Goal: Transaction & Acquisition: Purchase product/service

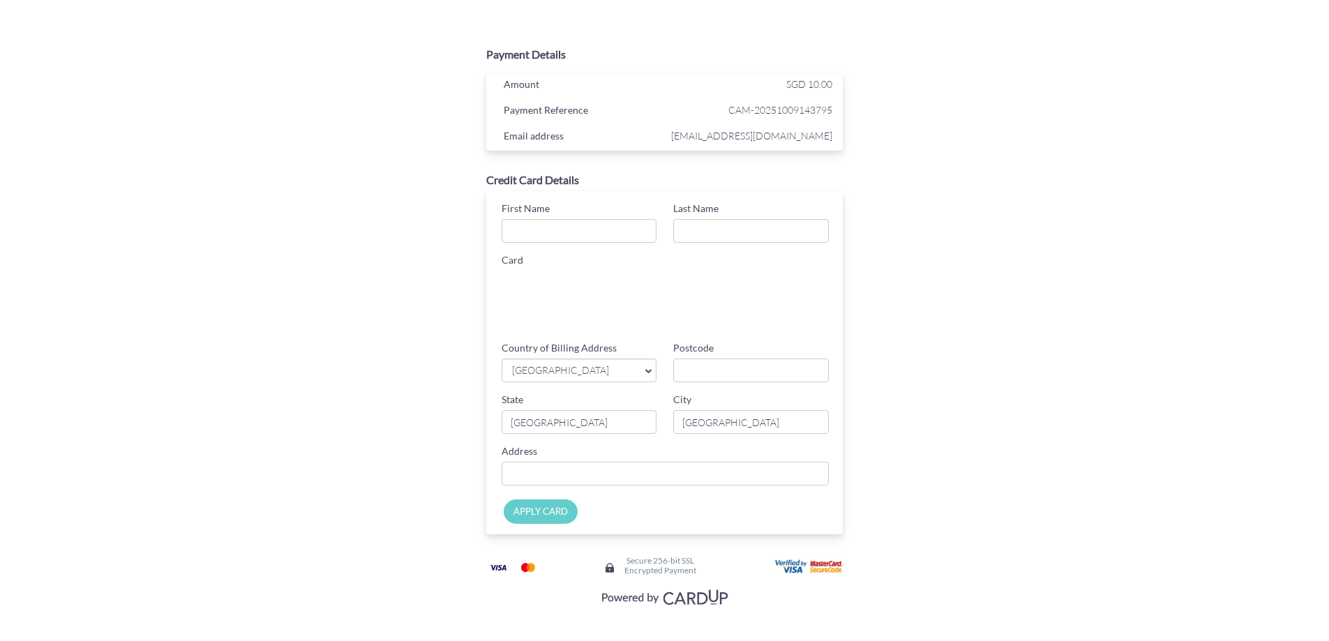
click at [440, 292] on div "Credit Card Details First Name Last Name Card Card ending CHANGE Country of Bil…" at bounding box center [663, 353] width 453 height 377
click at [1097, 100] on section "Payment Details Amount SGD 10.00 Payment Reference CAM-20251009143795 Email add…" at bounding box center [664, 318] width 1329 height 645
click at [775, 122] on div "Email address vineacosta33@gmail.com" at bounding box center [668, 134] width 371 height 26
click at [793, 103] on span "CAM-20251009143795" at bounding box center [749, 105] width 165 height 17
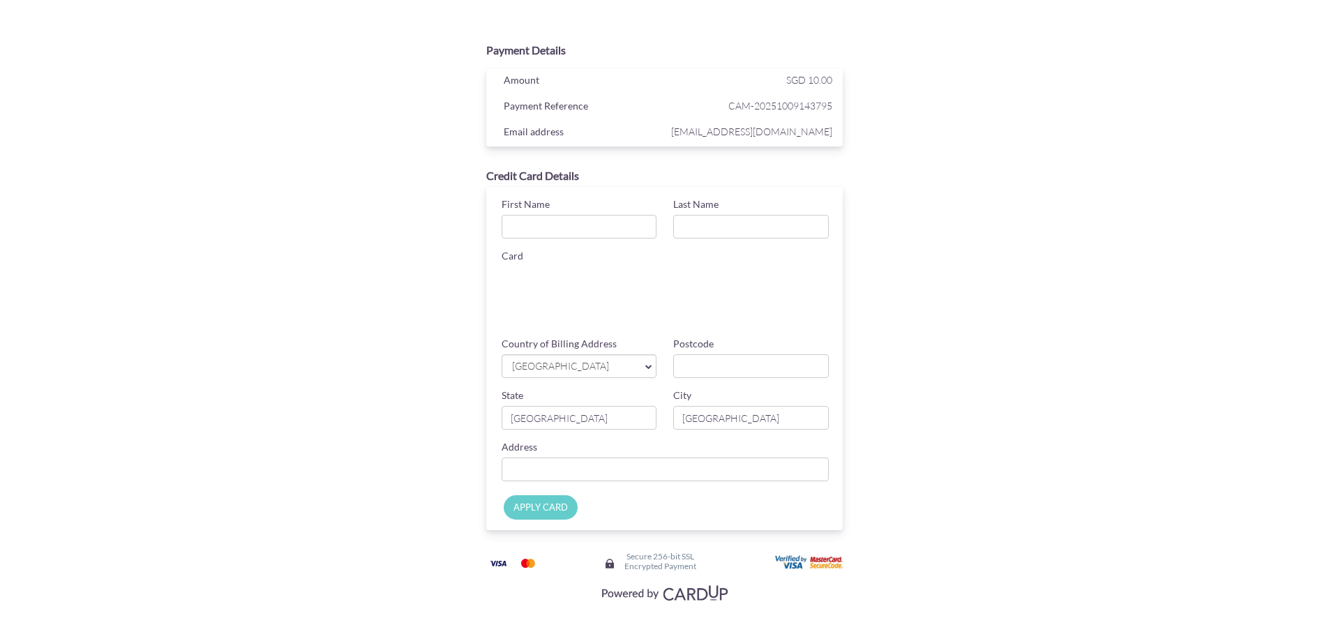
click at [893, 140] on div "Payment Details Amount SGD 10.00 Payment Reference CAM-20251009143795 Email add…" at bounding box center [664, 321] width 680 height 570
click at [1006, 202] on div "Payment Details Amount SGD 10.00 Payment Reference CAM-20251009143795 Email add…" at bounding box center [665, 318] width 816 height 645
click at [564, 221] on input "First Name" at bounding box center [579, 227] width 156 height 24
type input "James"
type input "Bond"
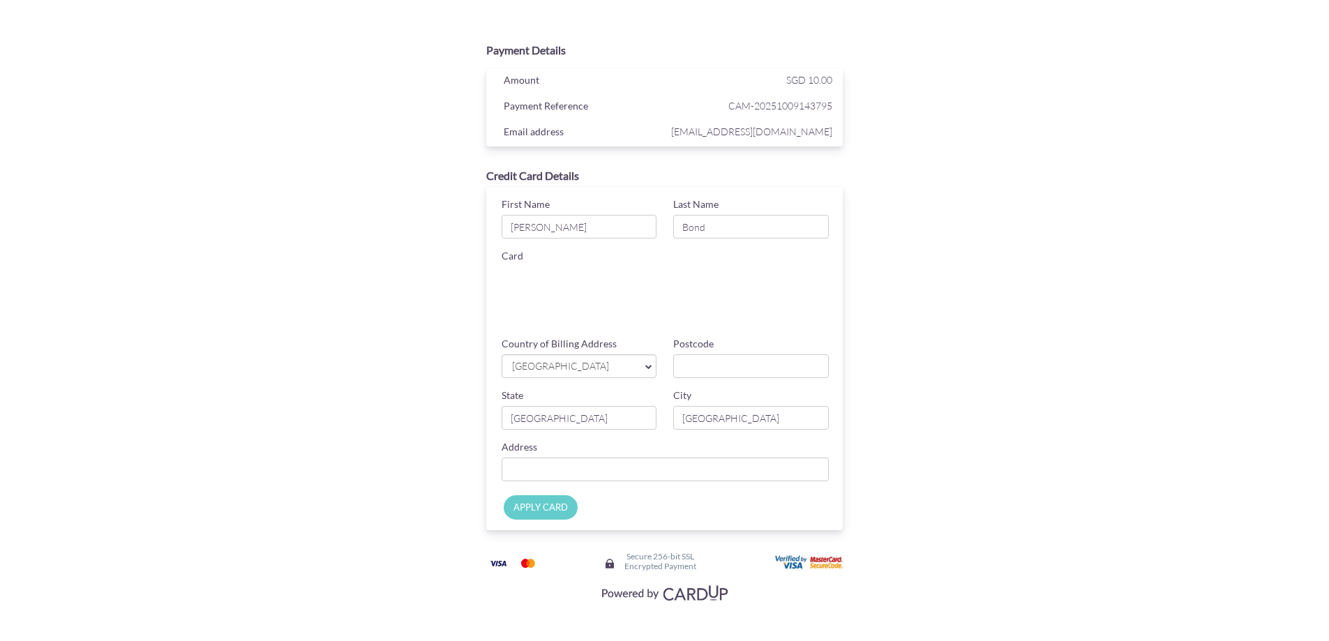
drag, startPoint x: 917, startPoint y: 239, endPoint x: 623, endPoint y: 243, distance: 293.6
click at [925, 239] on div "Payment Details Amount SGD 10.00 Payment Reference CAM-20251009143795 Email add…" at bounding box center [664, 321] width 680 height 570
click at [895, 323] on div "Payment Details Amount SGD 10.00 Payment Reference CAM-20251009143795 Email add…" at bounding box center [664, 321] width 680 height 570
click at [709, 596] on img at bounding box center [663, 597] width 139 height 26
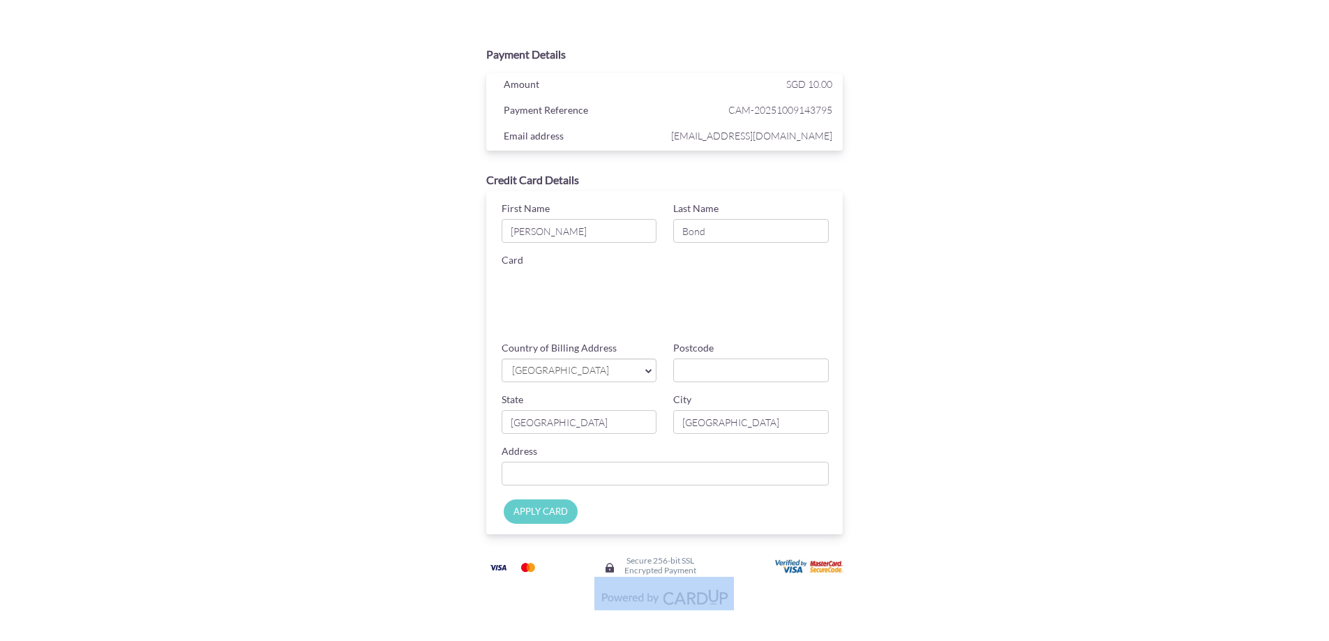
drag, startPoint x: 741, startPoint y: 603, endPoint x: 610, endPoint y: 609, distance: 131.2
click at [612, 612] on section "Payment Details Amount SGD 10.00 Payment Reference CAM-20251009143795 Email add…" at bounding box center [664, 322] width 659 height 645
copy div
click at [1042, 431] on div "Payment Details Amount SGD 10.00 Payment Reference CAM-20251009143795 Email add…" at bounding box center [665, 322] width 816 height 645
click at [967, 337] on div "Payment Details Amount SGD 10.00 Payment Reference CAM-20251009143795 Email add…" at bounding box center [664, 325] width 680 height 570
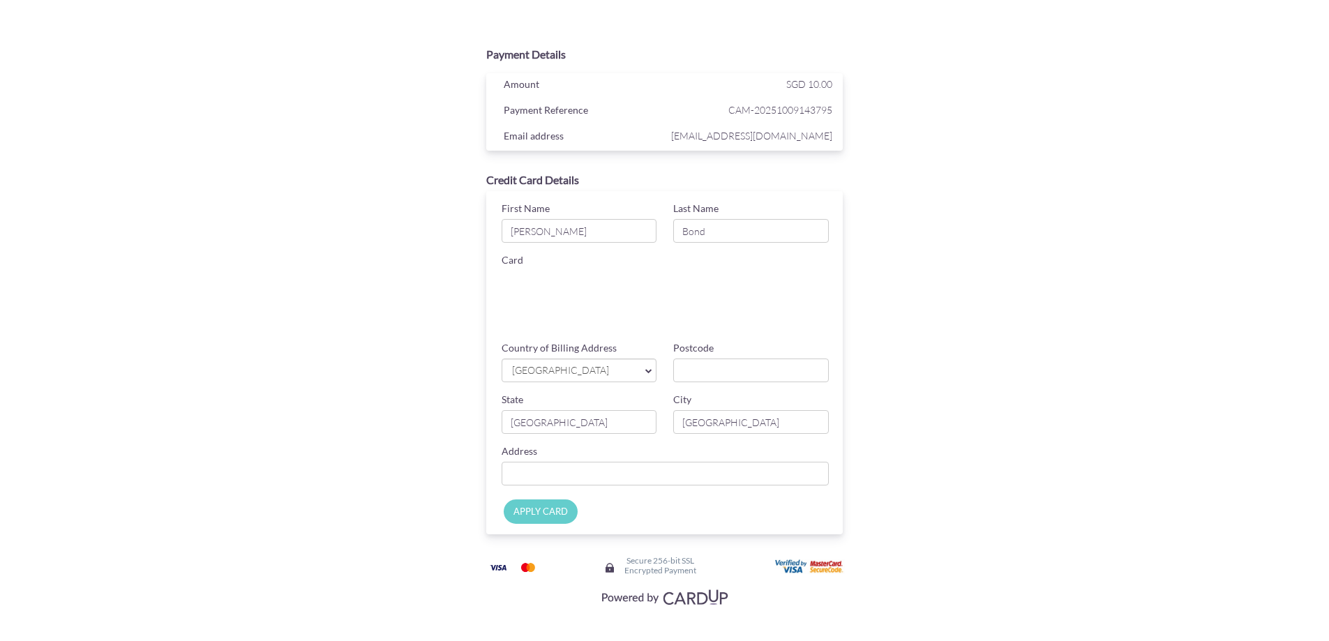
click at [615, 374] on span "[GEOGRAPHIC_DATA]" at bounding box center [572, 370] width 123 height 15
click at [1098, 475] on section "Payment Details Amount SGD 10.00 Payment Reference CAM-20251009143795 Email add…" at bounding box center [664, 322] width 1329 height 645
click at [607, 367] on span "[GEOGRAPHIC_DATA]" at bounding box center [572, 370] width 123 height 15
click at [608, 366] on span "[GEOGRAPHIC_DATA]" at bounding box center [572, 370] width 123 height 15
click at [1056, 388] on div "Payment Details Amount SGD 10.00 Payment Reference CAM-20251009143795 Email add…" at bounding box center [665, 322] width 816 height 645
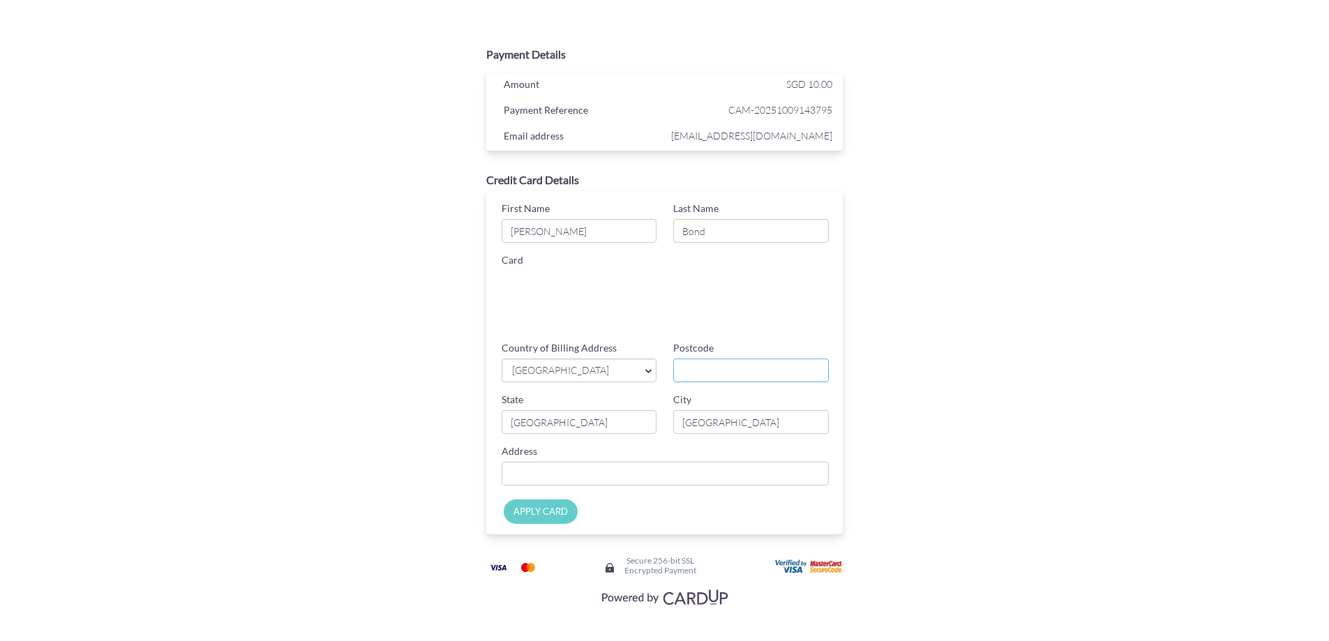
click at [741, 369] on input "Postcode" at bounding box center [751, 370] width 156 height 24
click at [589, 425] on input "[GEOGRAPHIC_DATA]" at bounding box center [579, 422] width 156 height 24
click at [597, 477] on input "Country of Billing Address" at bounding box center [665, 474] width 328 height 24
paste input "73 Warwick Street"
type input "73 Warwick Street"
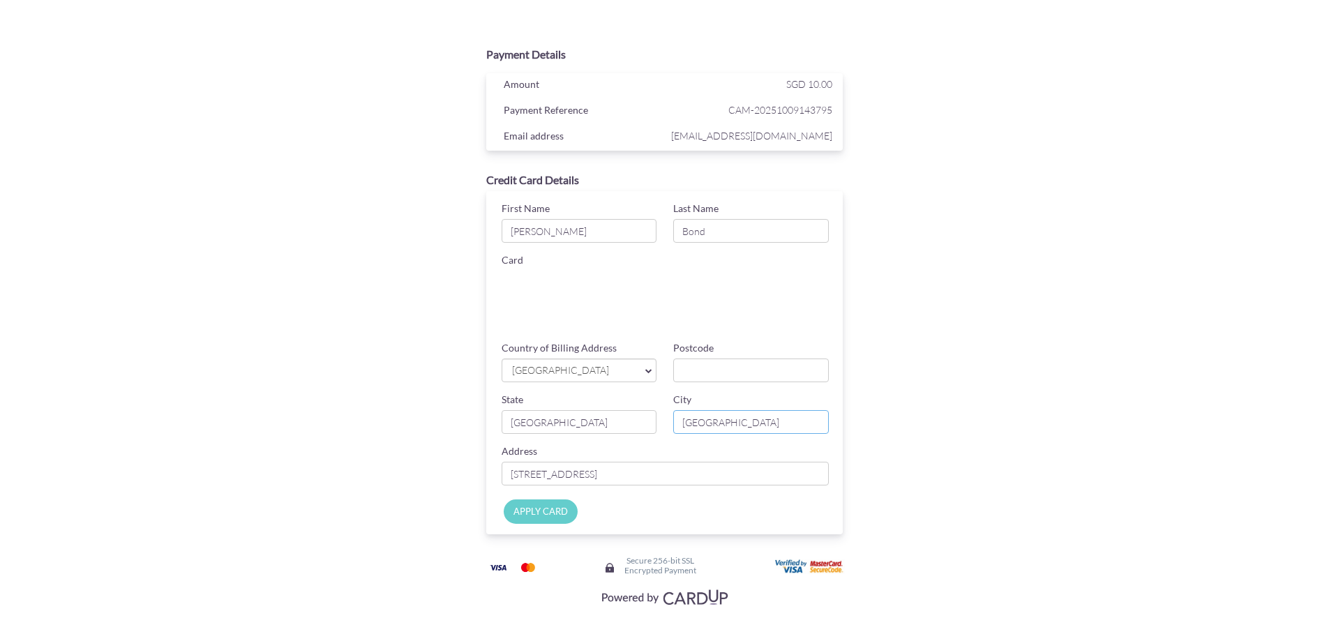
click at [739, 423] on input "[GEOGRAPHIC_DATA]" at bounding box center [751, 422] width 156 height 24
drag, startPoint x: 739, startPoint y: 423, endPoint x: 671, endPoint y: 430, distance: 68.7
click at [671, 430] on div "City Singapore" at bounding box center [751, 413] width 172 height 41
click at [571, 367] on span "[GEOGRAPHIC_DATA]" at bounding box center [572, 370] width 123 height 15
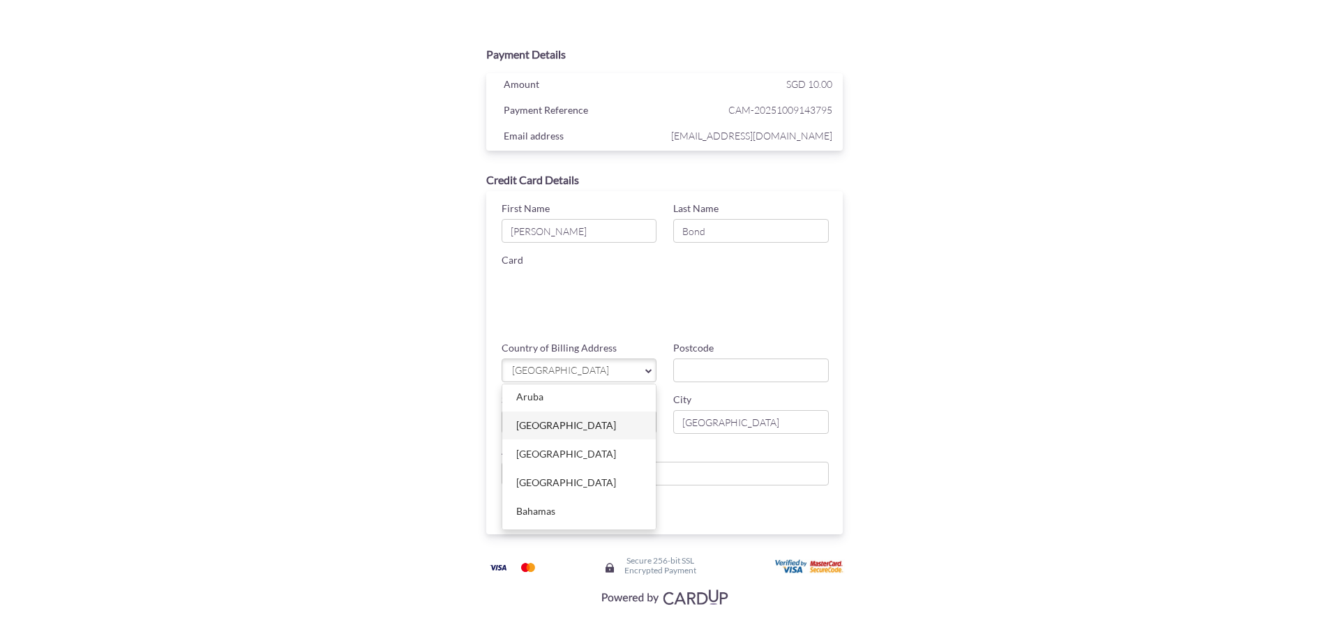
click at [566, 432] on link "[GEOGRAPHIC_DATA]" at bounding box center [579, 425] width 154 height 28
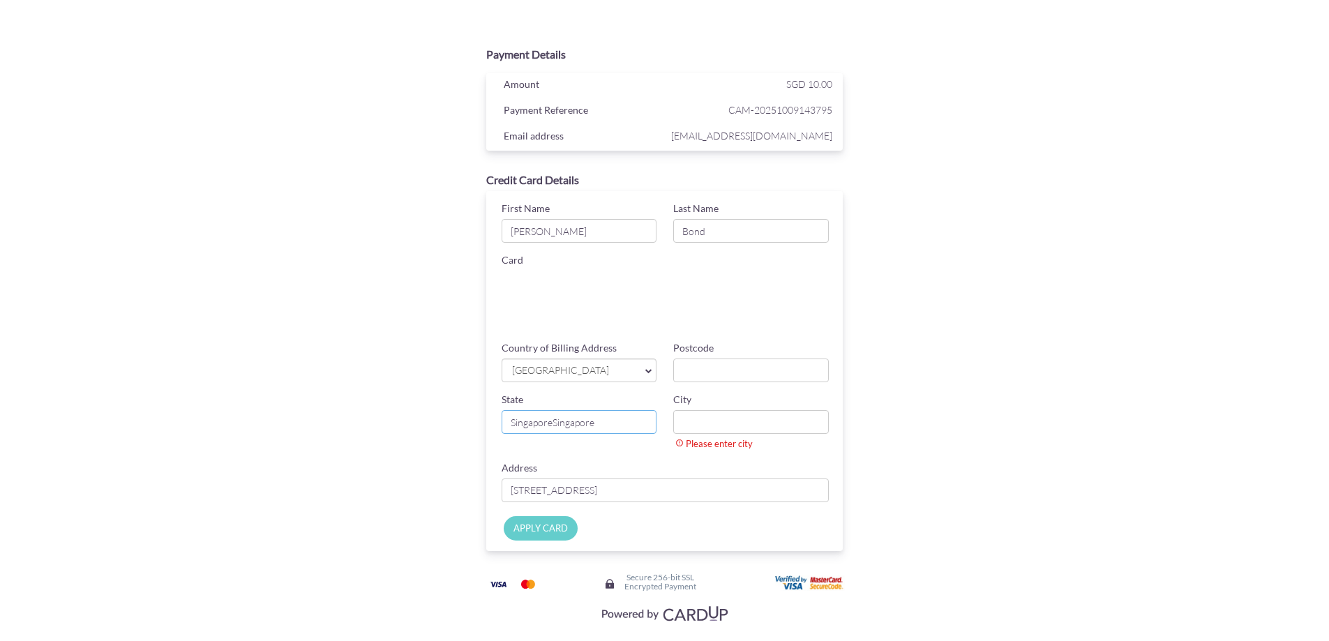
type input "SingaporeSingapore"
click at [862, 424] on div "Credit Card Details First Name James Last Name Bond Card Card ending CHANGE Cou…" at bounding box center [663, 361] width 453 height 393
drag, startPoint x: 736, startPoint y: 418, endPoint x: 721, endPoint y: 418, distance: 14.7
click at [736, 418] on input "City" at bounding box center [751, 422] width 156 height 24
drag, startPoint x: 610, startPoint y: 424, endPoint x: 247, endPoint y: 432, distance: 362.8
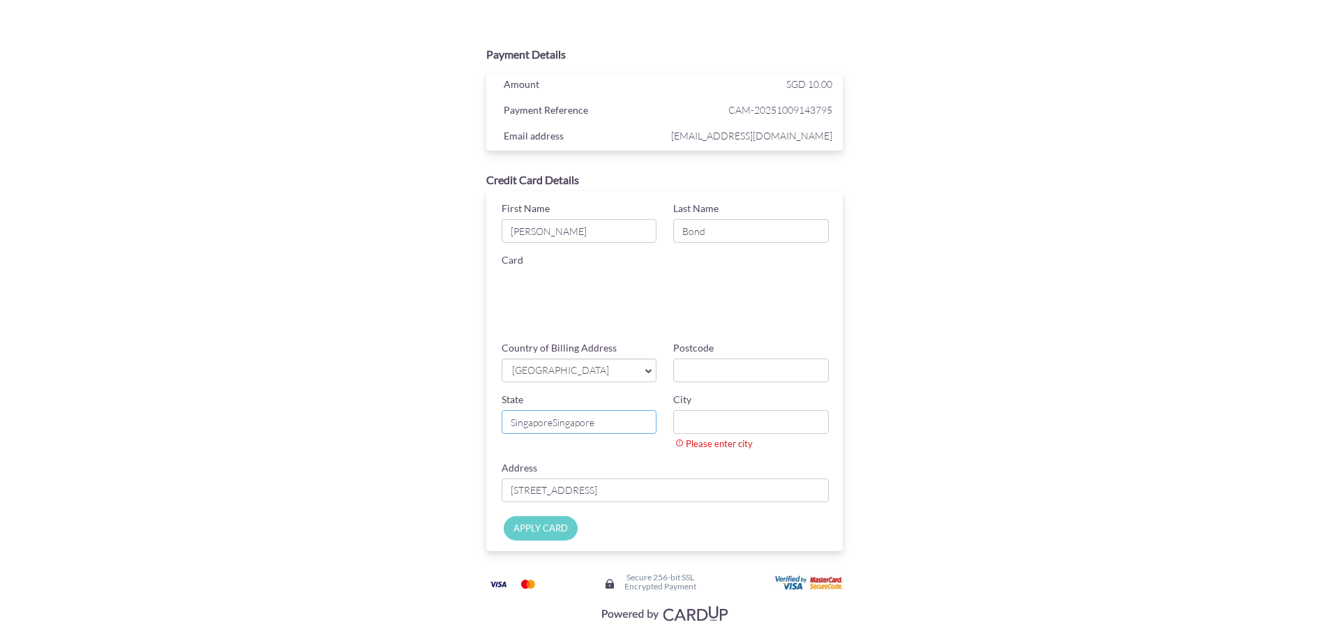
click at [248, 433] on section "Payment Details Amount SGD 10.00 Payment Reference CAM-20251009143795 Email add…" at bounding box center [664, 330] width 1329 height 661
click at [924, 425] on div "Payment Details Amount SGD 10.00 Payment Reference CAM-20251009143795 Email add…" at bounding box center [664, 333] width 680 height 587
click at [716, 428] on input "City" at bounding box center [751, 422] width 156 height 24
paste input "Hobart"
type input "Hobart"
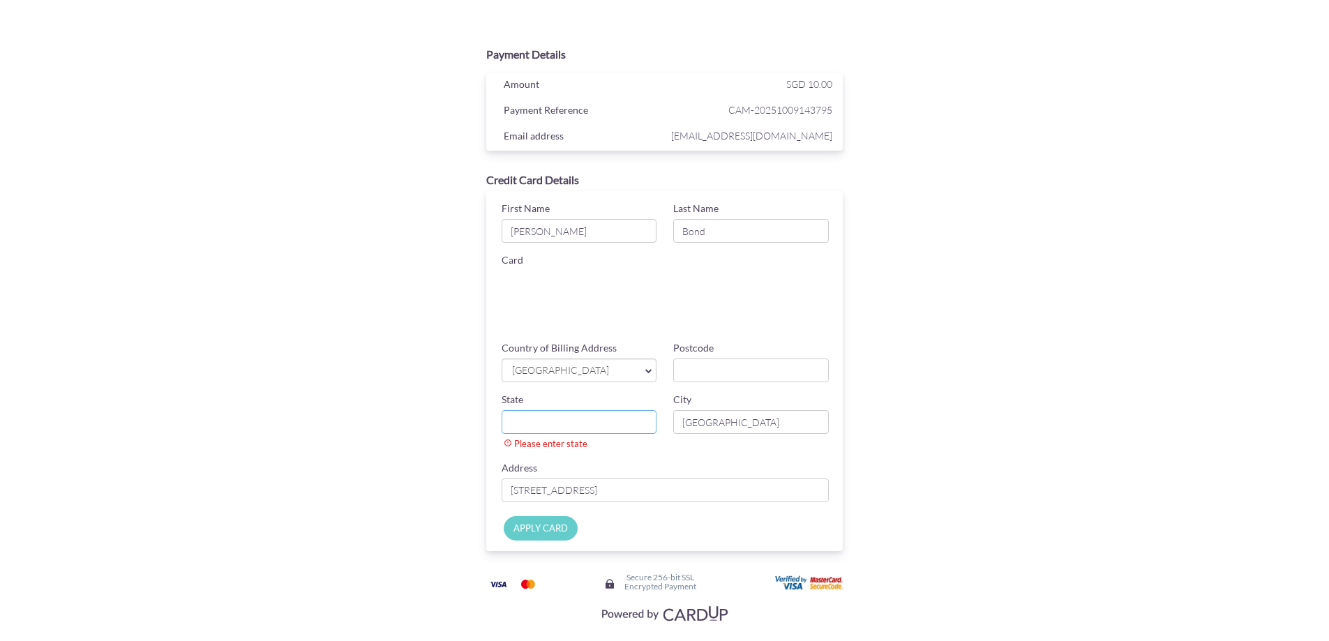
click at [526, 421] on input "State" at bounding box center [579, 422] width 156 height 24
paste input "Tasmania"
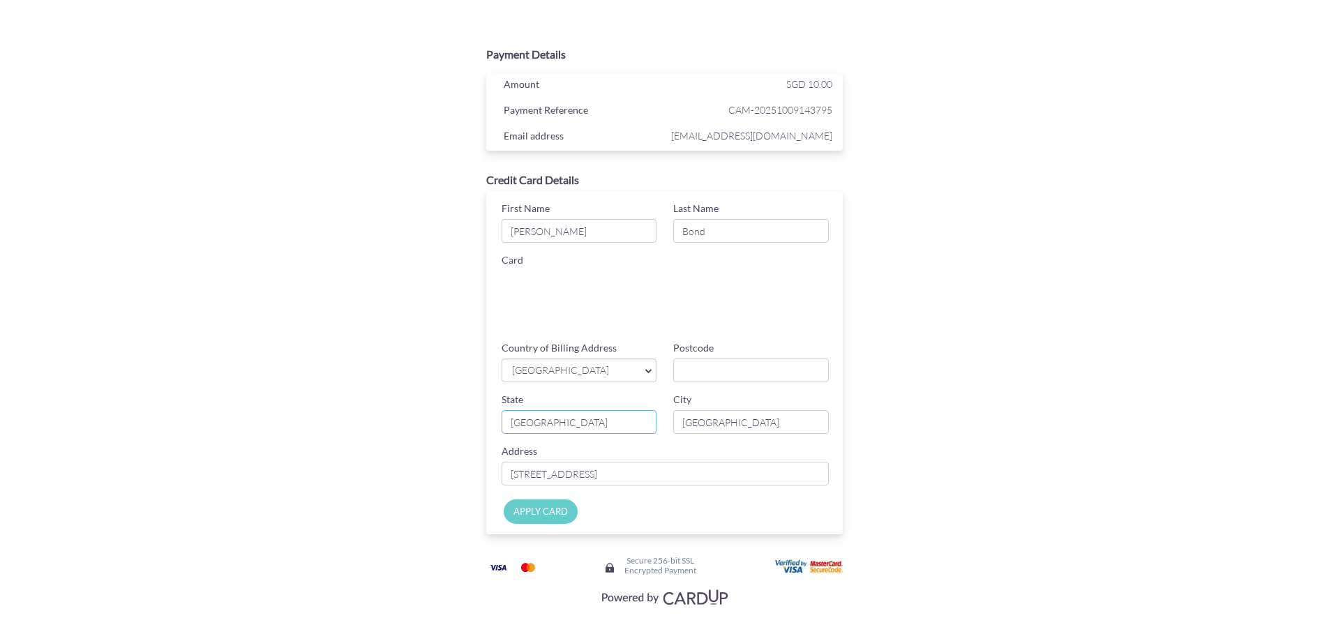
type input "Tasmania"
click at [718, 377] on input "Postcode" at bounding box center [751, 370] width 156 height 24
paste input "7000"
type input "7000"
click at [916, 407] on div "Payment Details Amount SGD 10.00 Payment Reference CAM-20251009143795 Email add…" at bounding box center [664, 325] width 680 height 570
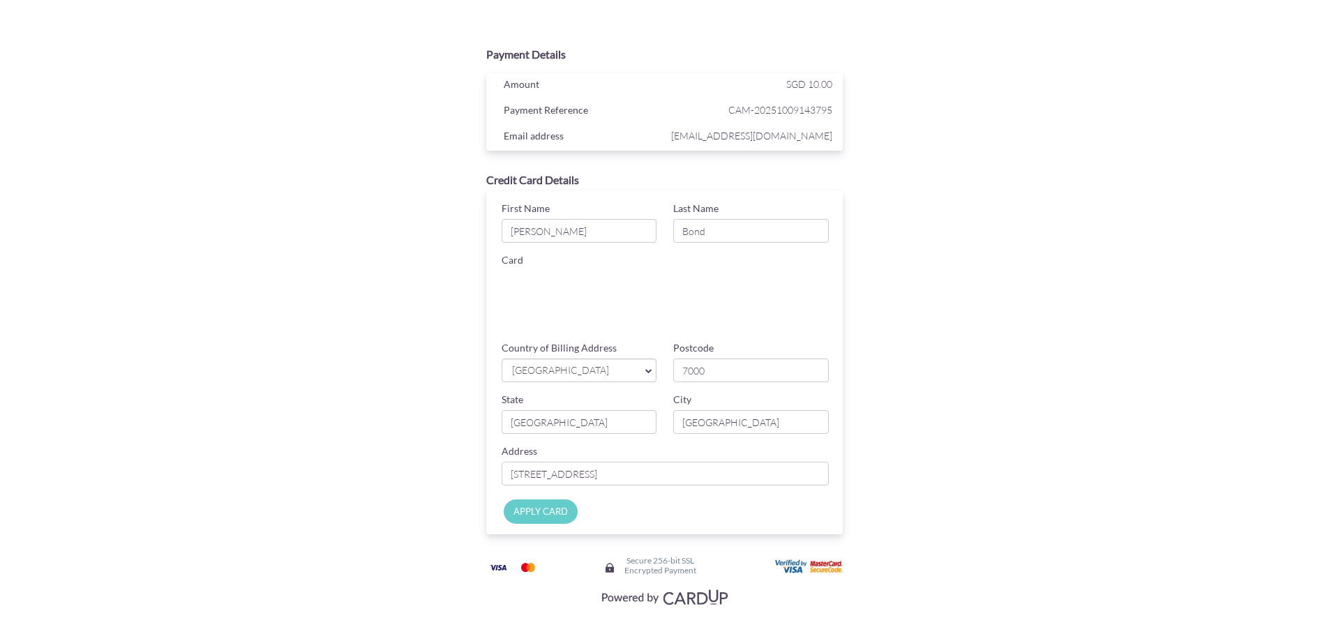
click at [561, 513] on input "APPLY CARD" at bounding box center [541, 511] width 74 height 24
type input "Applying..."
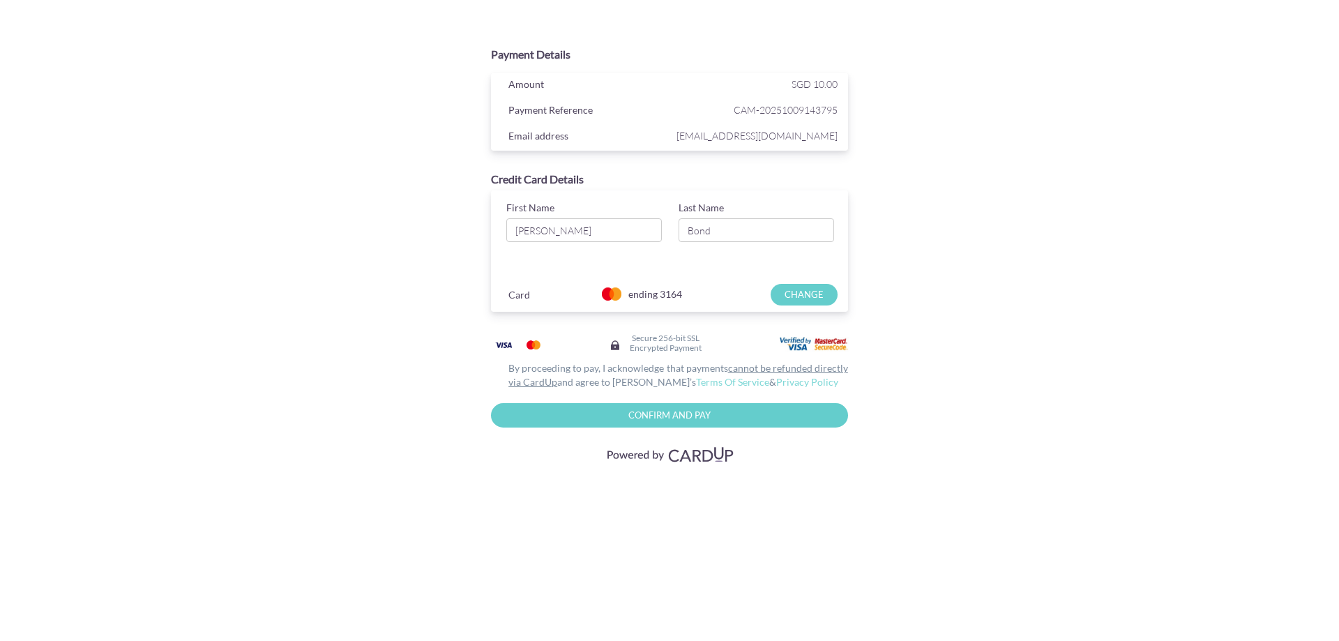
click at [743, 416] on input "Confirm and Pay" at bounding box center [669, 415] width 357 height 24
type input "Please wait..."
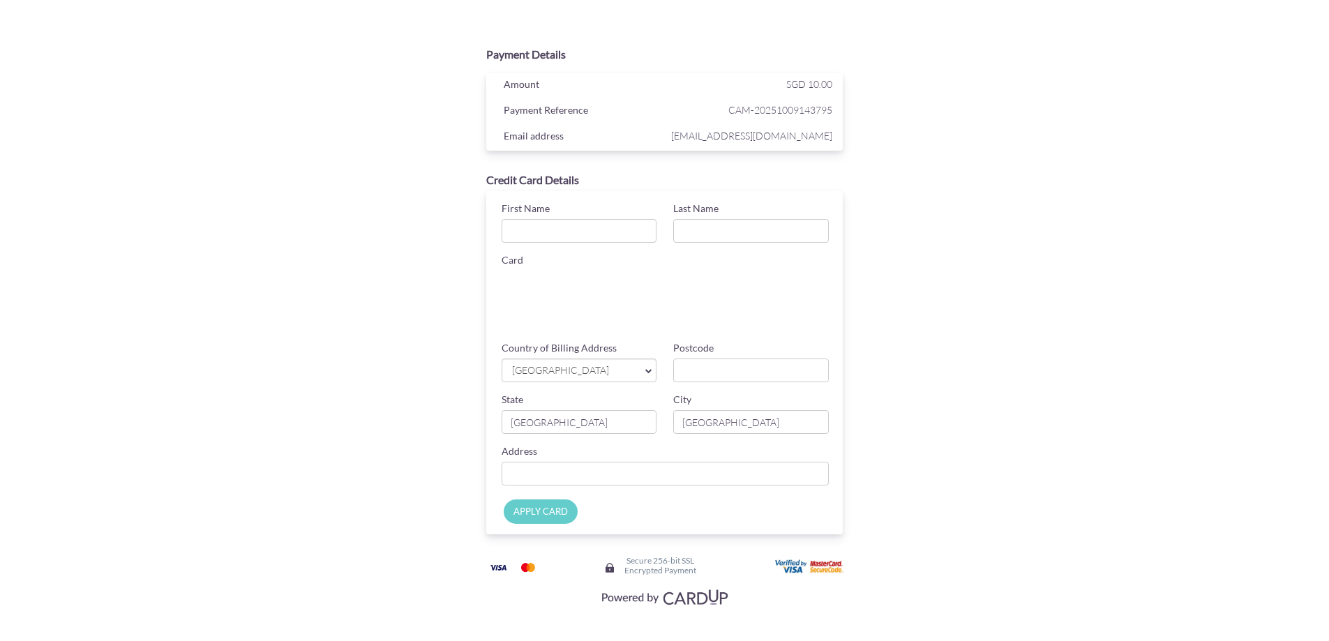
click at [596, 270] on div "Card" at bounding box center [668, 276] width 350 height 46
drag, startPoint x: 964, startPoint y: 391, endPoint x: 646, endPoint y: 395, distance: 318.0
click at [960, 391] on div "Payment Details Amount SGD 10.00 Payment Reference CAM-20251009143795 Email add…" at bounding box center [664, 325] width 680 height 570
click at [587, 225] on input "First Name" at bounding box center [579, 231] width 156 height 24
type input "James"
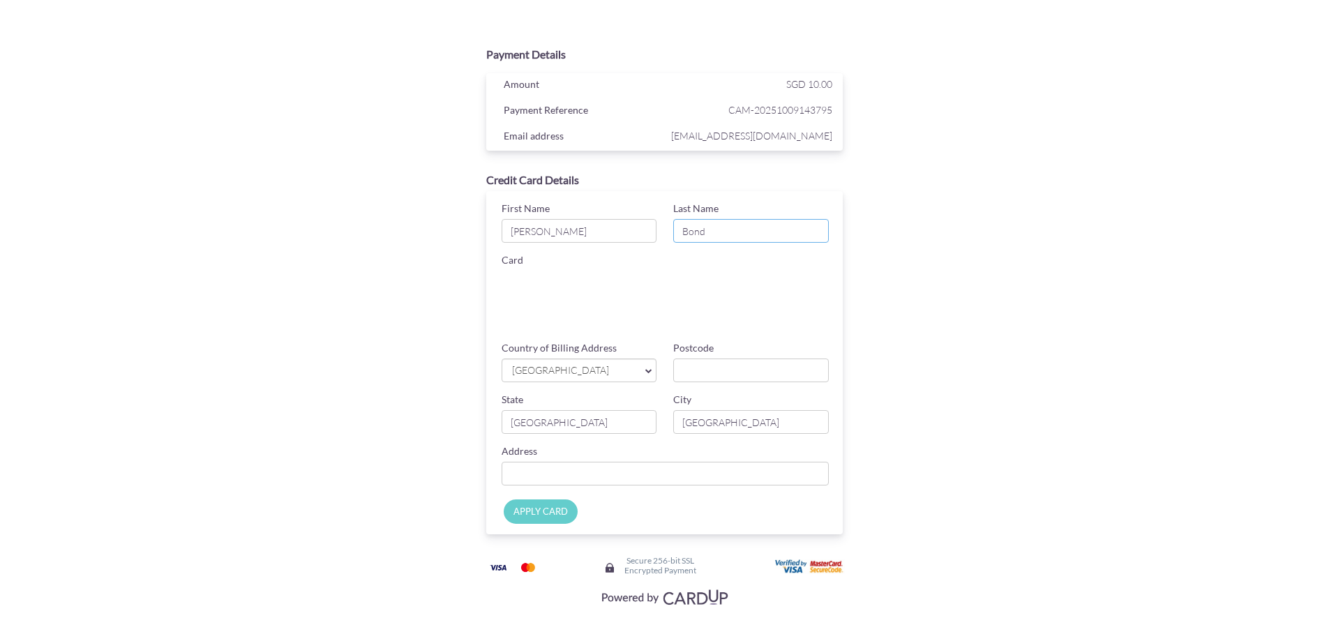
type input "Bond"
click at [1068, 381] on div "Payment Details Amount SGD 10.00 Payment Reference CAM-20251009143795 Email add…" at bounding box center [665, 322] width 816 height 645
click at [770, 373] on input "Postcode" at bounding box center [751, 370] width 156 height 24
click at [618, 361] on link "[GEOGRAPHIC_DATA]" at bounding box center [579, 370] width 156 height 24
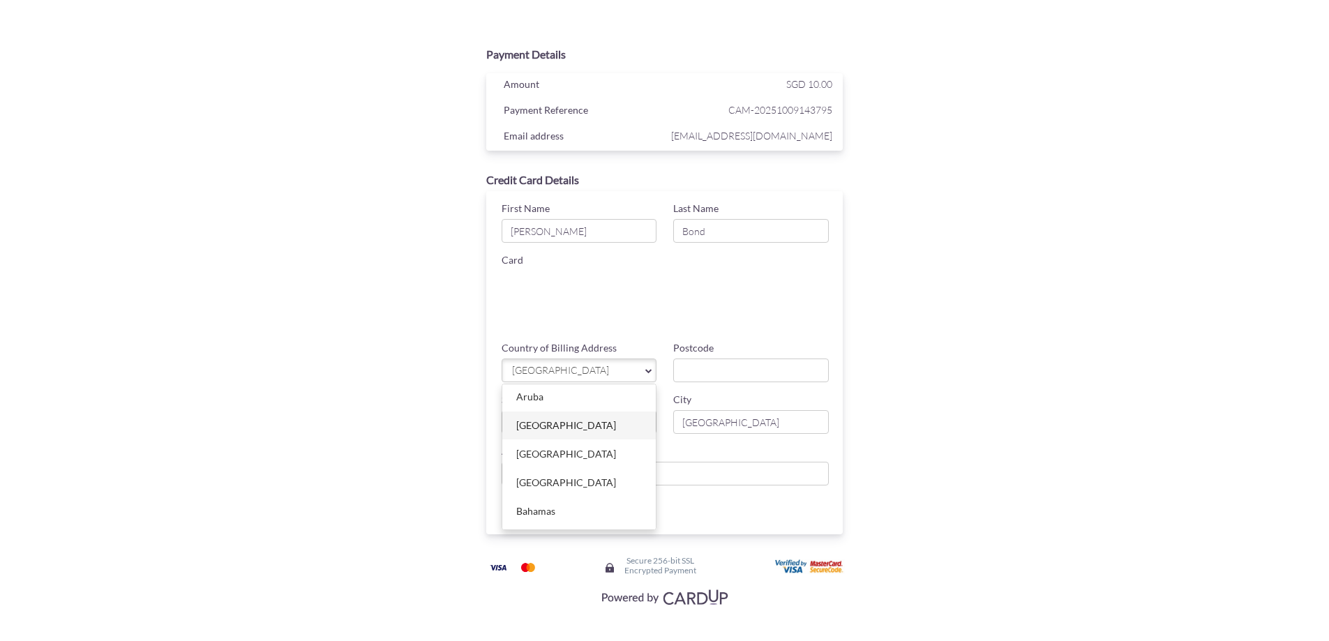
click at [558, 430] on link "[GEOGRAPHIC_DATA]" at bounding box center [579, 425] width 154 height 28
click at [724, 374] on input "Postcode" at bounding box center [751, 370] width 156 height 24
click at [726, 383] on div "Country of Billing Address Australia Afghanistan Aland Islands Albania Algeria …" at bounding box center [665, 367] width 345 height 52
click at [730, 372] on input "Postcode" at bounding box center [751, 370] width 156 height 24
paste input "7000"
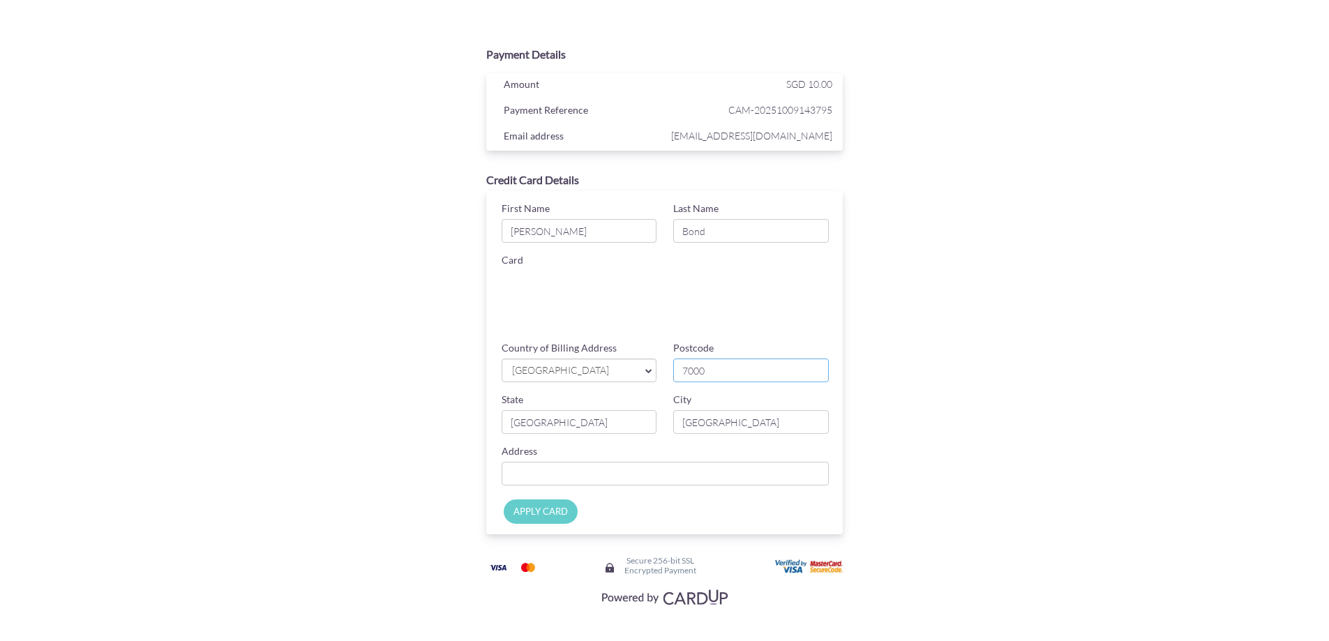
type input "7000"
click at [580, 432] on input "[GEOGRAPHIC_DATA]" at bounding box center [579, 422] width 156 height 24
drag, startPoint x: 603, startPoint y: 419, endPoint x: 262, endPoint y: 421, distance: 341.0
click at [278, 422] on div "Payment Details Amount SGD 10.00 Payment Reference CAM-20251009143795 Email add…" at bounding box center [665, 322] width 816 height 645
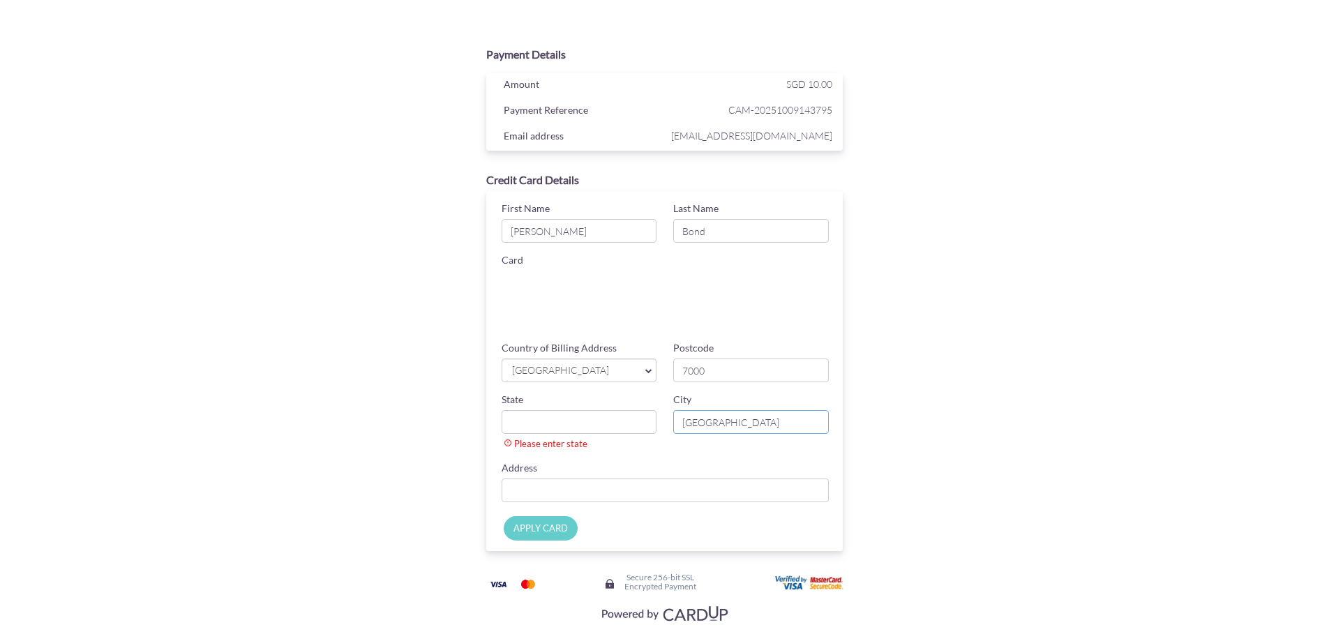
drag, startPoint x: 732, startPoint y: 422, endPoint x: 368, endPoint y: 424, distance: 364.8
click at [266, 421] on div "Payment Details Amount SGD 10.00 Payment Reference CAM-20251009143795 Email add…" at bounding box center [665, 330] width 816 height 661
drag, startPoint x: 955, startPoint y: 439, endPoint x: 944, endPoint y: 442, distance: 11.5
click at [951, 441] on div "Payment Details Amount SGD 10.00 Payment Reference CAM-20251009143795 Email add…" at bounding box center [664, 333] width 680 height 587
click at [535, 493] on input "Country of Billing Address" at bounding box center [665, 490] width 328 height 24
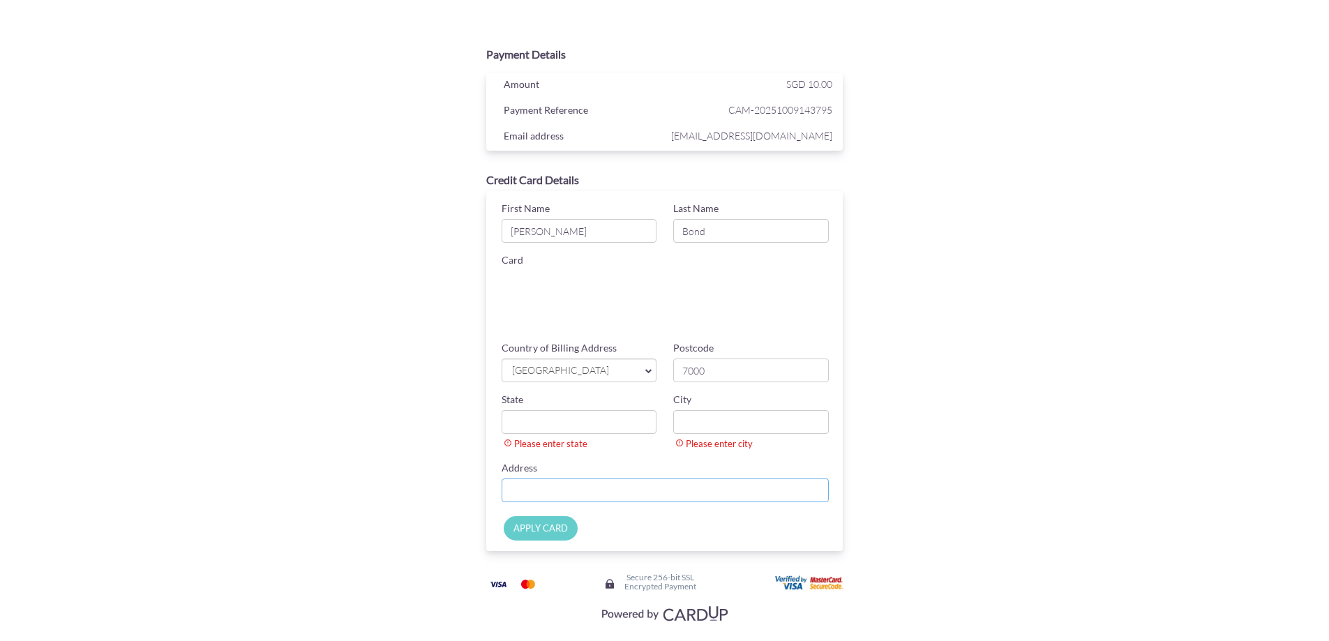
paste input "73 Warwick Street"
type input "73 Warwick Street"
click at [702, 425] on input "City" at bounding box center [751, 422] width 156 height 24
paste input "Hobart"
type input "Hobart"
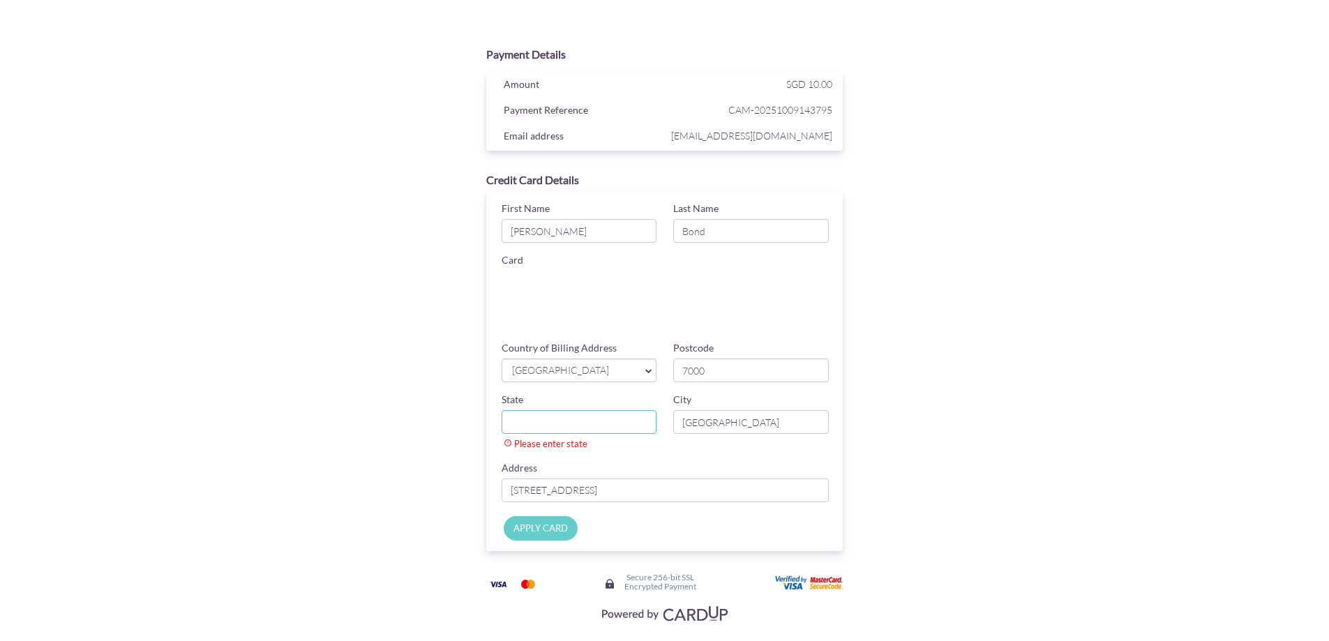
click at [579, 417] on input "State" at bounding box center [579, 422] width 156 height 24
paste input "Tasmania"
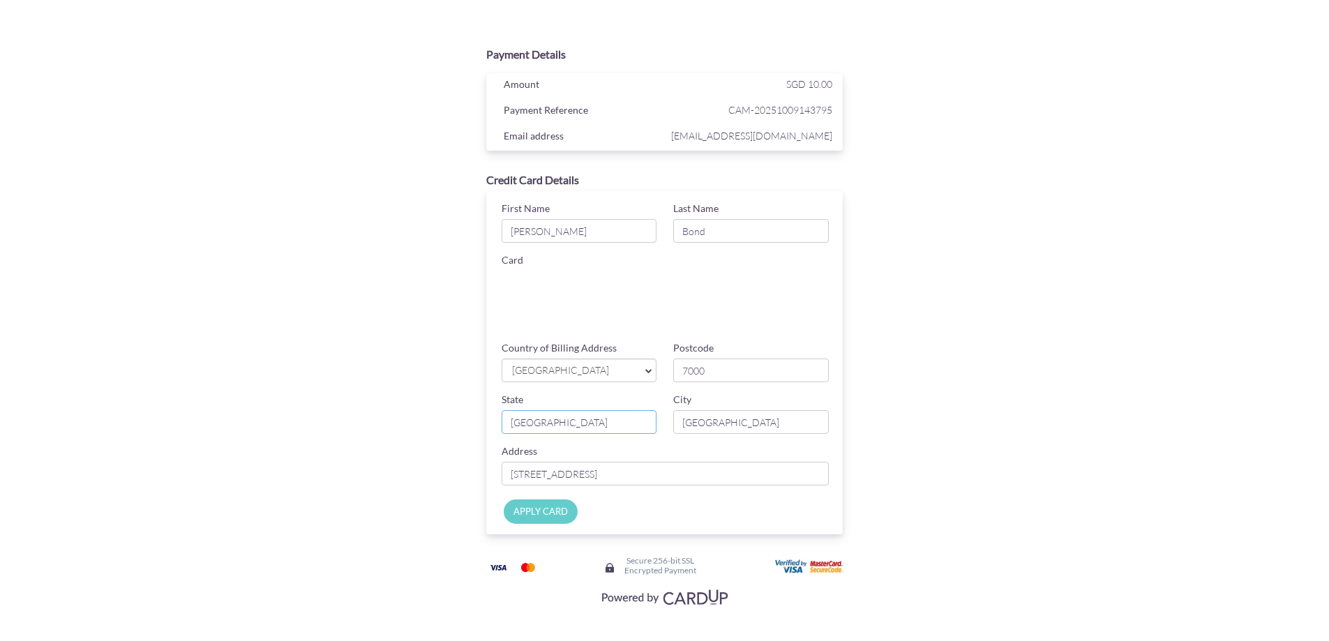
type input "Tasmania"
click at [821, 446] on div "Address 73 Warwick Street" at bounding box center [665, 464] width 345 height 41
click at [542, 507] on input "APPLY CARD" at bounding box center [541, 511] width 74 height 24
type input "Applying..."
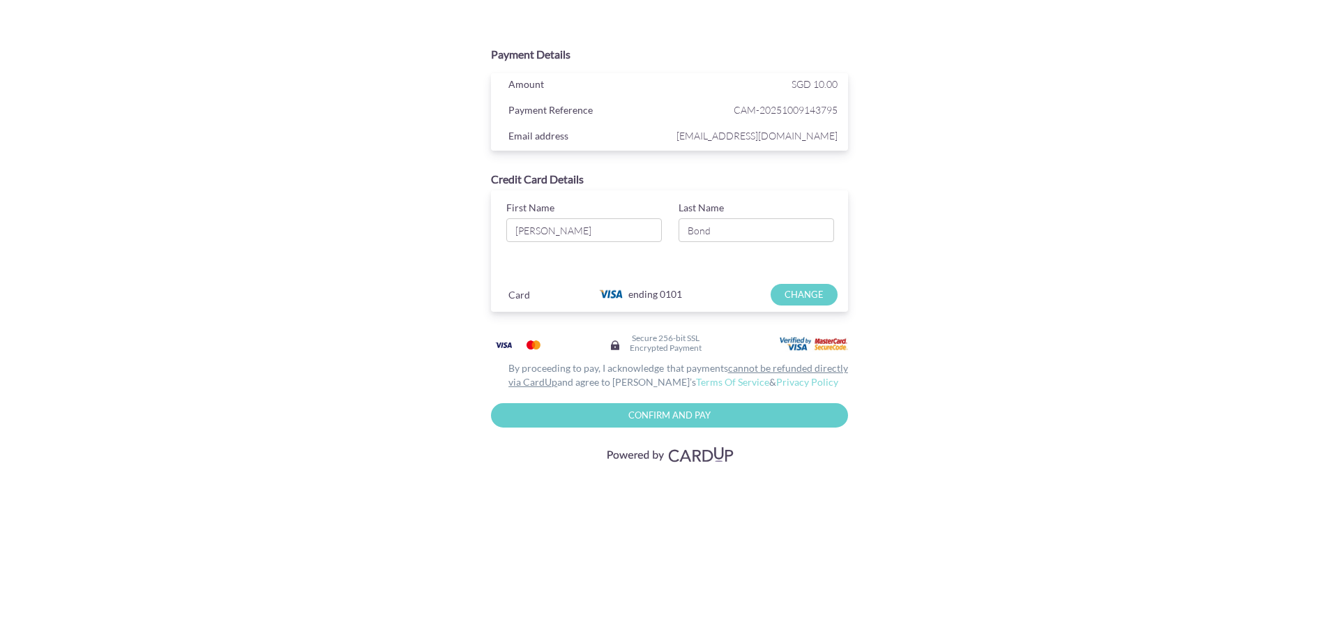
click at [709, 414] on input "Confirm and Pay" at bounding box center [669, 415] width 357 height 24
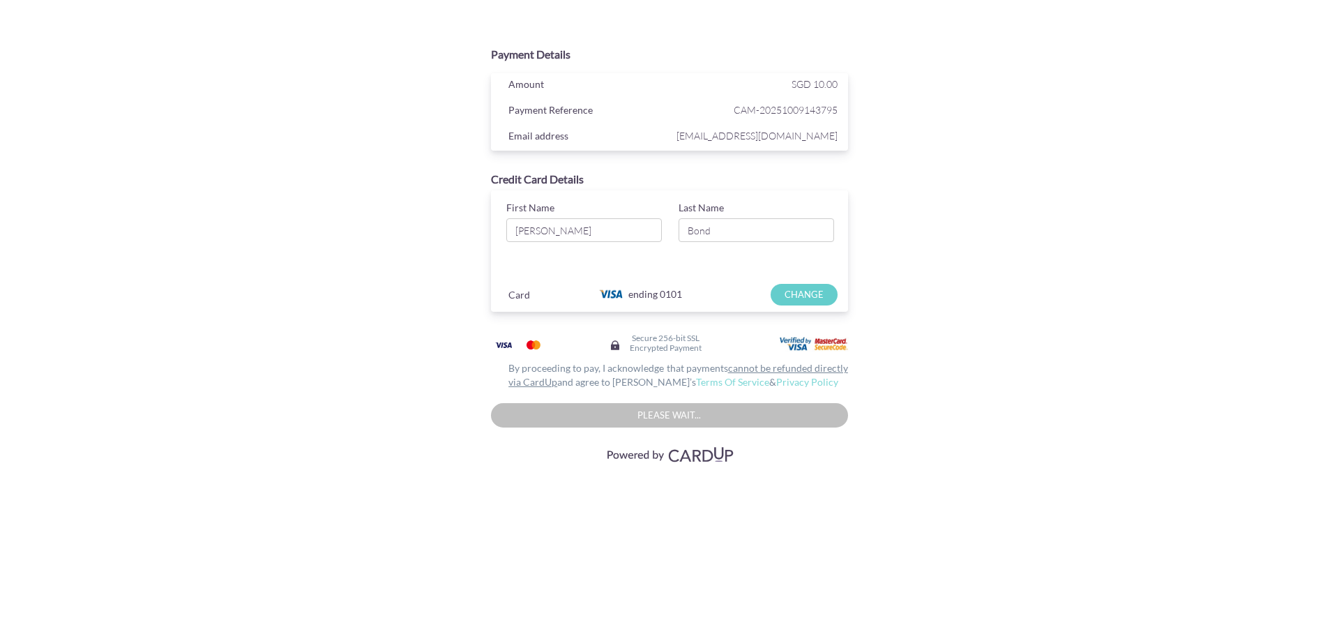
type input "Confirm And Pay"
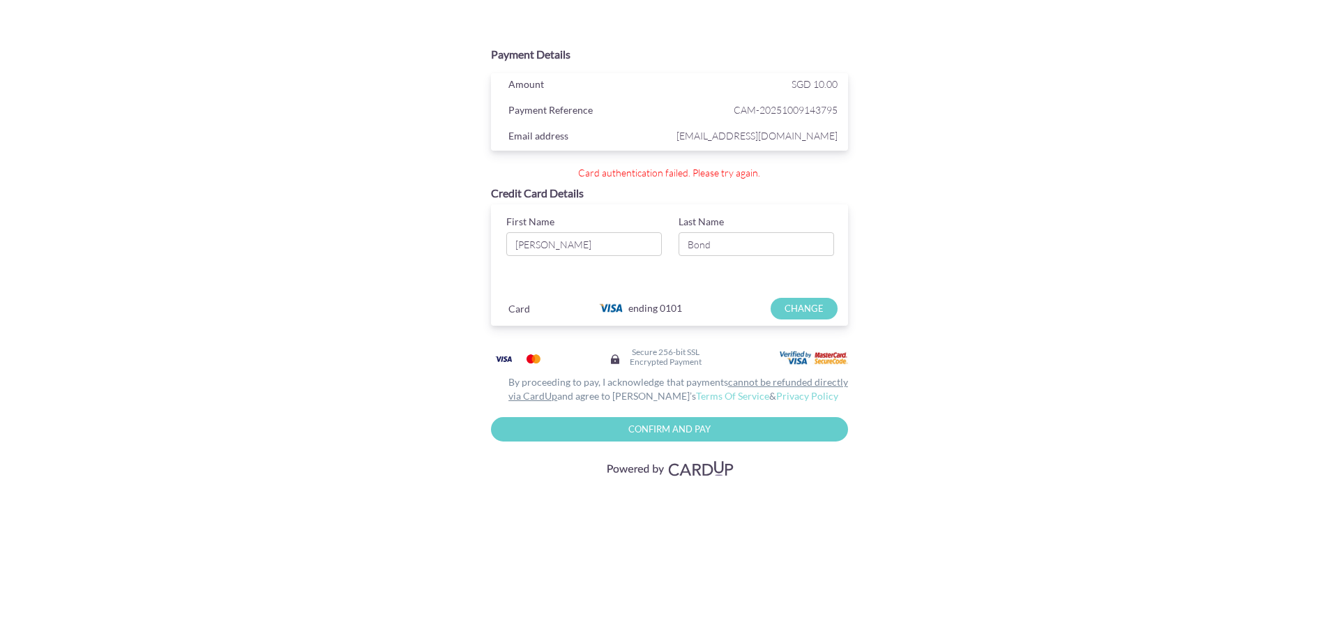
click at [746, 516] on html "Payment Details Amount SGD 10.00 Payment Reference CAM-20251009143795 Email add…" at bounding box center [669, 258] width 1339 height 516
click at [323, 404] on div "Payment Details Amount SGD 10.00 Payment Reference CAM-20251009143795 Email add…" at bounding box center [670, 258] width 816 height 516
click at [789, 311] on input "CHANGE" at bounding box center [804, 309] width 66 height 22
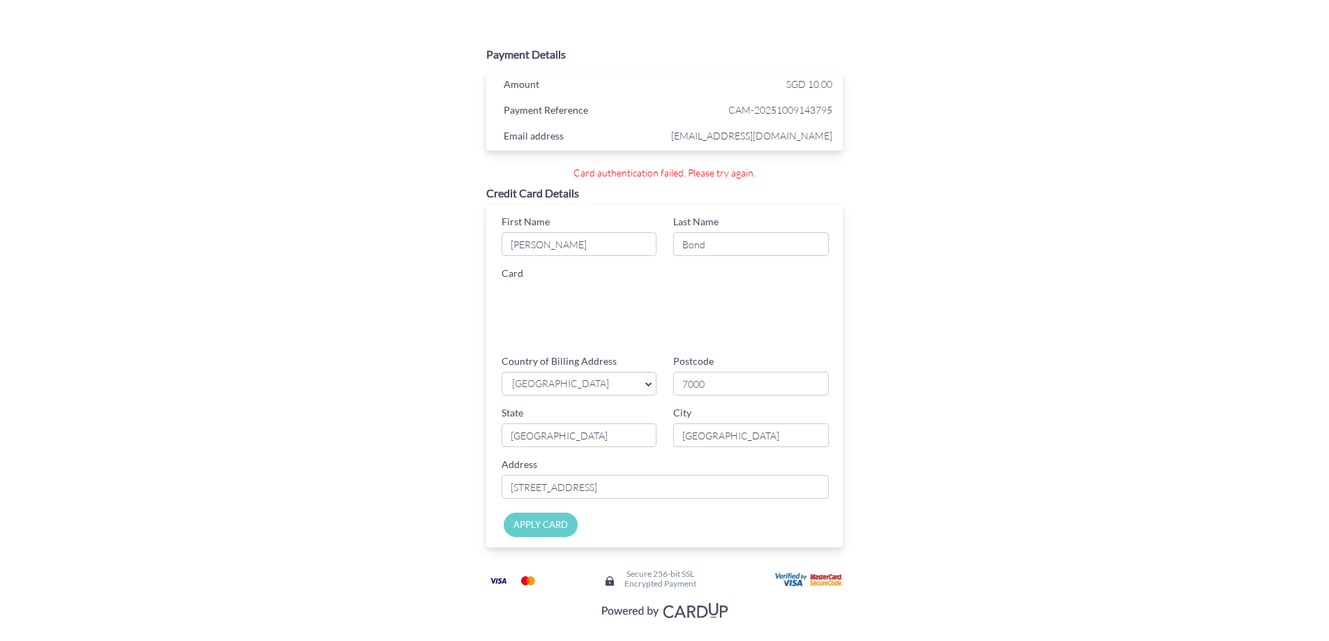
click at [343, 363] on div "Payment Details Amount SGD 10.00 Payment Reference CAM-20251009143795 Email add…" at bounding box center [664, 332] width 680 height 584
click at [903, 383] on div "Payment Details Amount SGD 10.00 Payment Reference CAM-20251009143795 Email add…" at bounding box center [664, 332] width 680 height 584
click at [543, 533] on input "Apply Card" at bounding box center [541, 525] width 74 height 24
type input "Applying..."
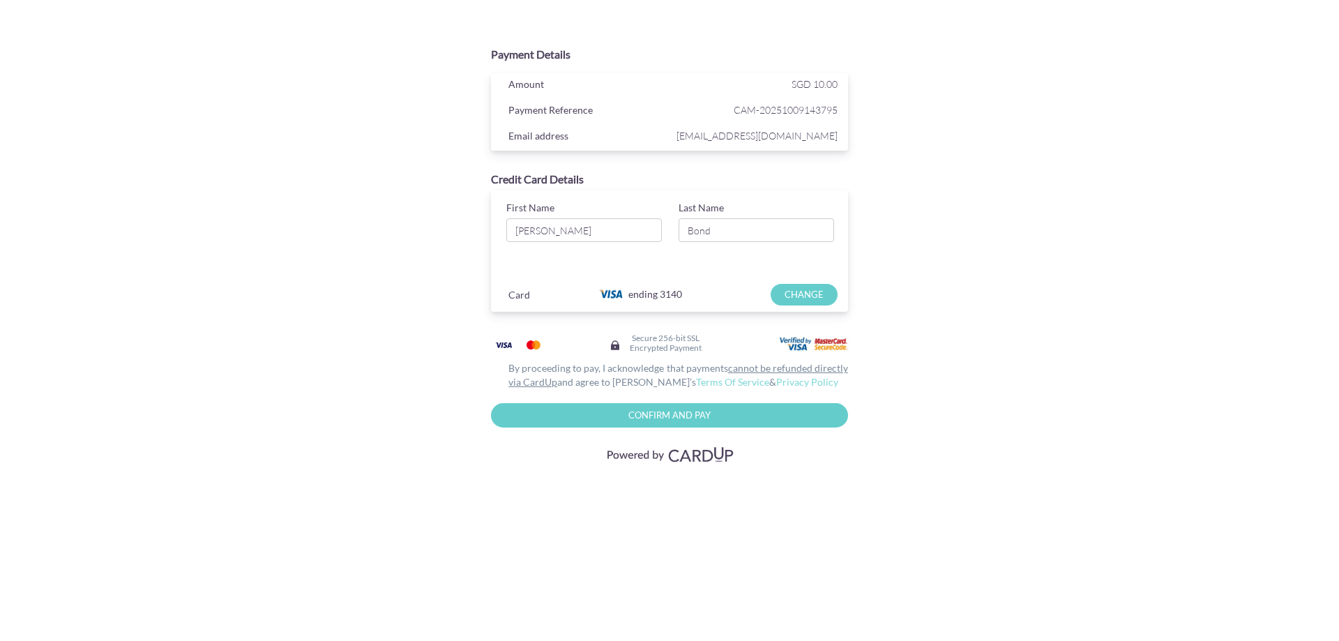
click at [713, 423] on input "Confirm And Pay" at bounding box center [669, 415] width 357 height 24
type input "Please wait..."
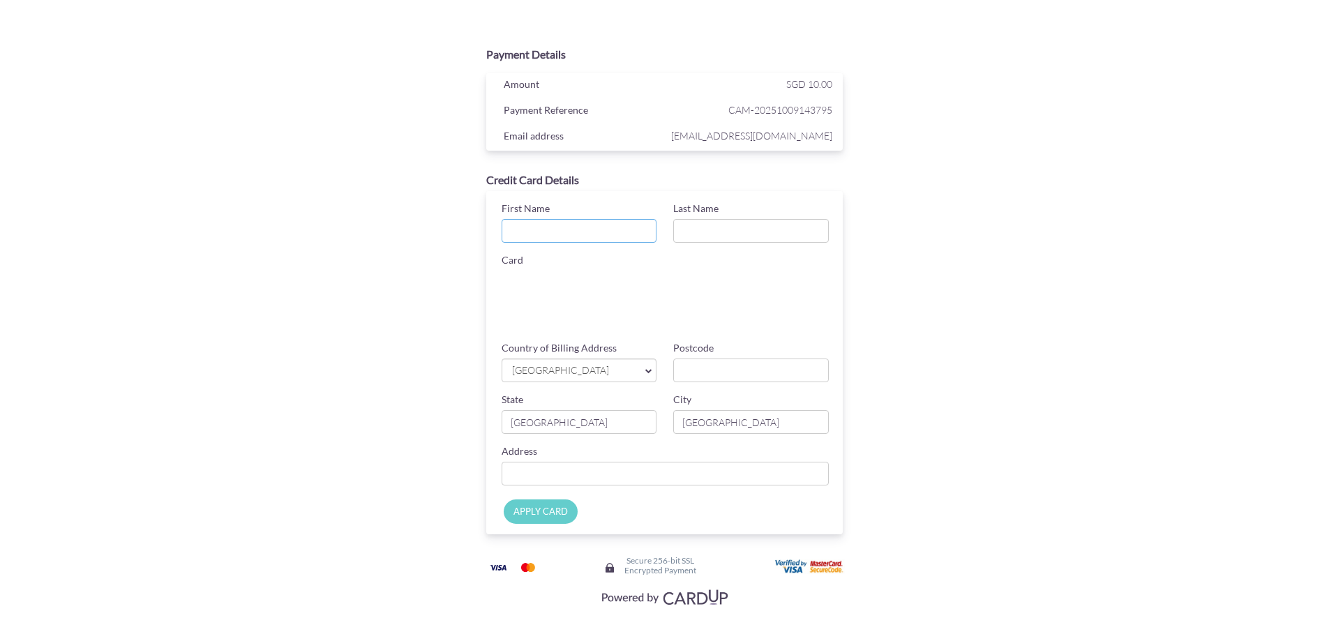
click at [589, 236] on input "First Name" at bounding box center [579, 231] width 156 height 24
click at [970, 420] on div "Payment Details Amount SGD 10.00 Payment Reference CAM-20251009143795 Email add…" at bounding box center [664, 325] width 680 height 570
click at [752, 603] on div "Payment Details Amount SGD 10.00 Payment Reference CAM-20251009143795 Email add…" at bounding box center [664, 325] width 432 height 570
click at [577, 234] on input "First Name" at bounding box center [579, 231] width 156 height 24
click at [601, 232] on input "First Name" at bounding box center [579, 231] width 156 height 24
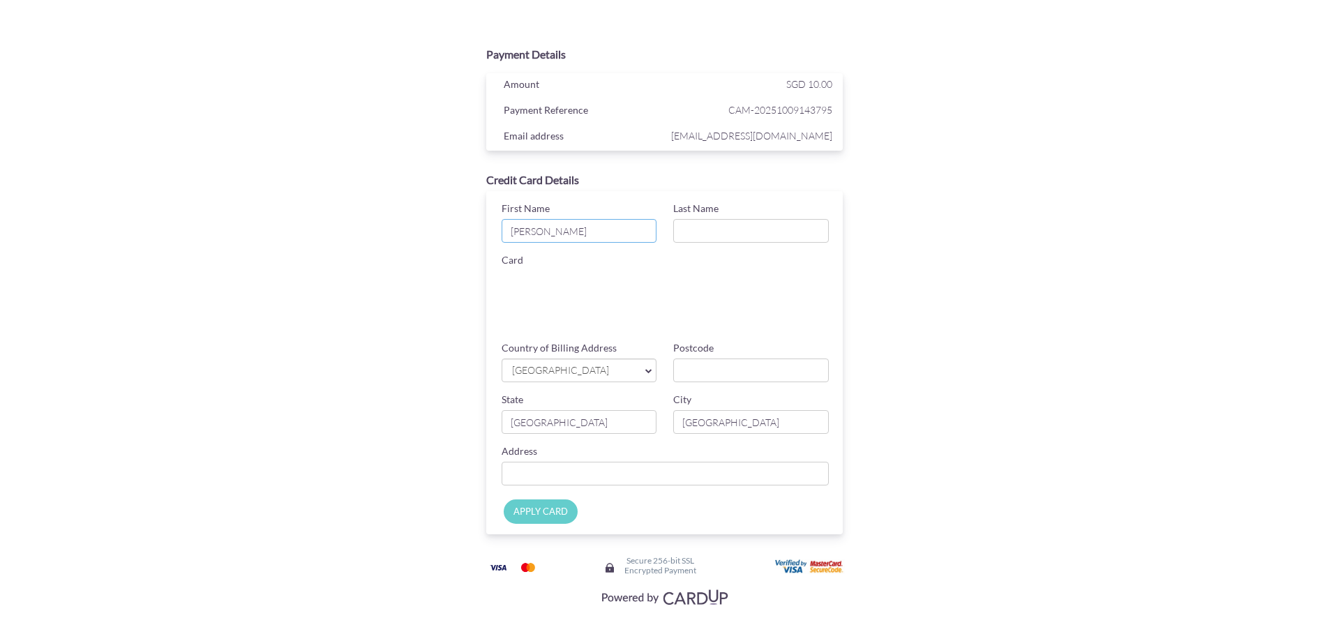
type input "[PERSON_NAME]"
click at [900, 311] on div "Payment Details Amount SGD 10.00 Payment Reference CAM-20251009143795 Email add…" at bounding box center [664, 325] width 680 height 570
click at [1034, 354] on div "Payment Details Amount SGD 10.00 Payment Reference CAM-20251009143795 Email add…" at bounding box center [665, 322] width 816 height 645
click at [368, 635] on section "Payment Details Amount SGD 10.00 Payment Reference CAM-20251009143795 Email add…" at bounding box center [664, 322] width 659 height 645
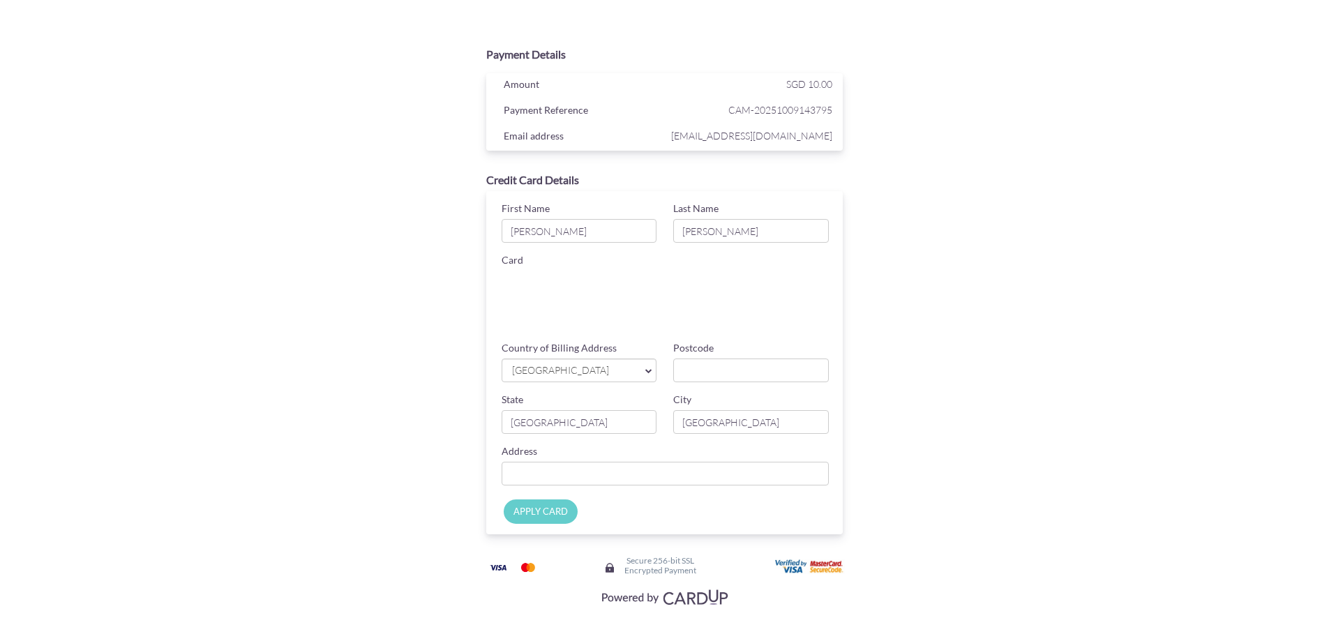
click at [135, 638] on section "Payment Details Amount SGD 10.00 Payment Reference CAM-20251009143795 Email add…" at bounding box center [664, 322] width 1329 height 645
drag, startPoint x: 312, startPoint y: 517, endPoint x: 1041, endPoint y: 6, distance: 890.0
click at [312, 517] on div "Payment Details Amount SGD 10.00 Payment Reference CAM-20251009143795 Email add…" at bounding box center [665, 322] width 816 height 645
